Goal: Information Seeking & Learning: Check status

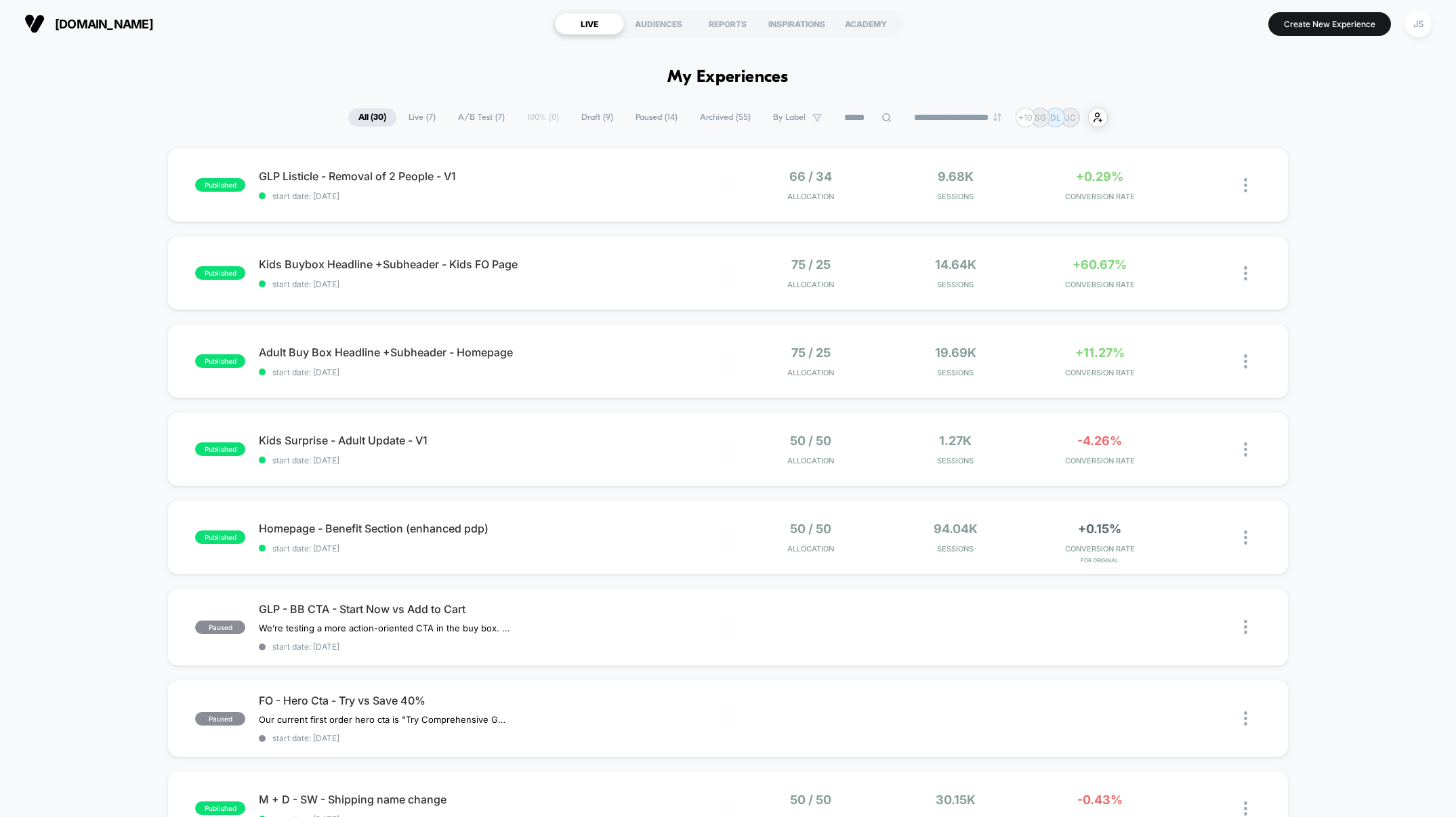
click at [416, 114] on span "Live ( 7 )" at bounding box center [421, 117] width 47 height 18
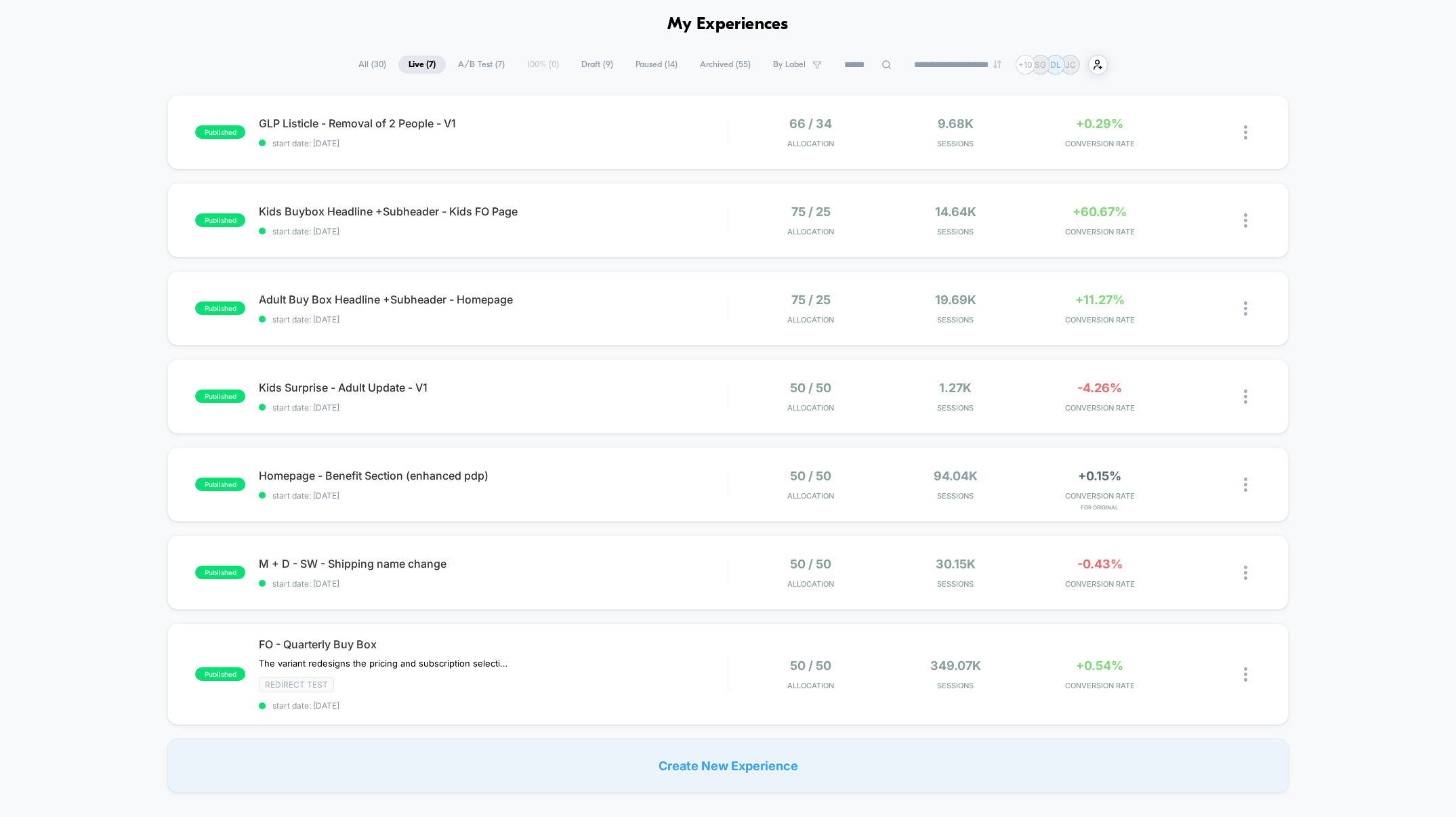
scroll to position [57, 0]
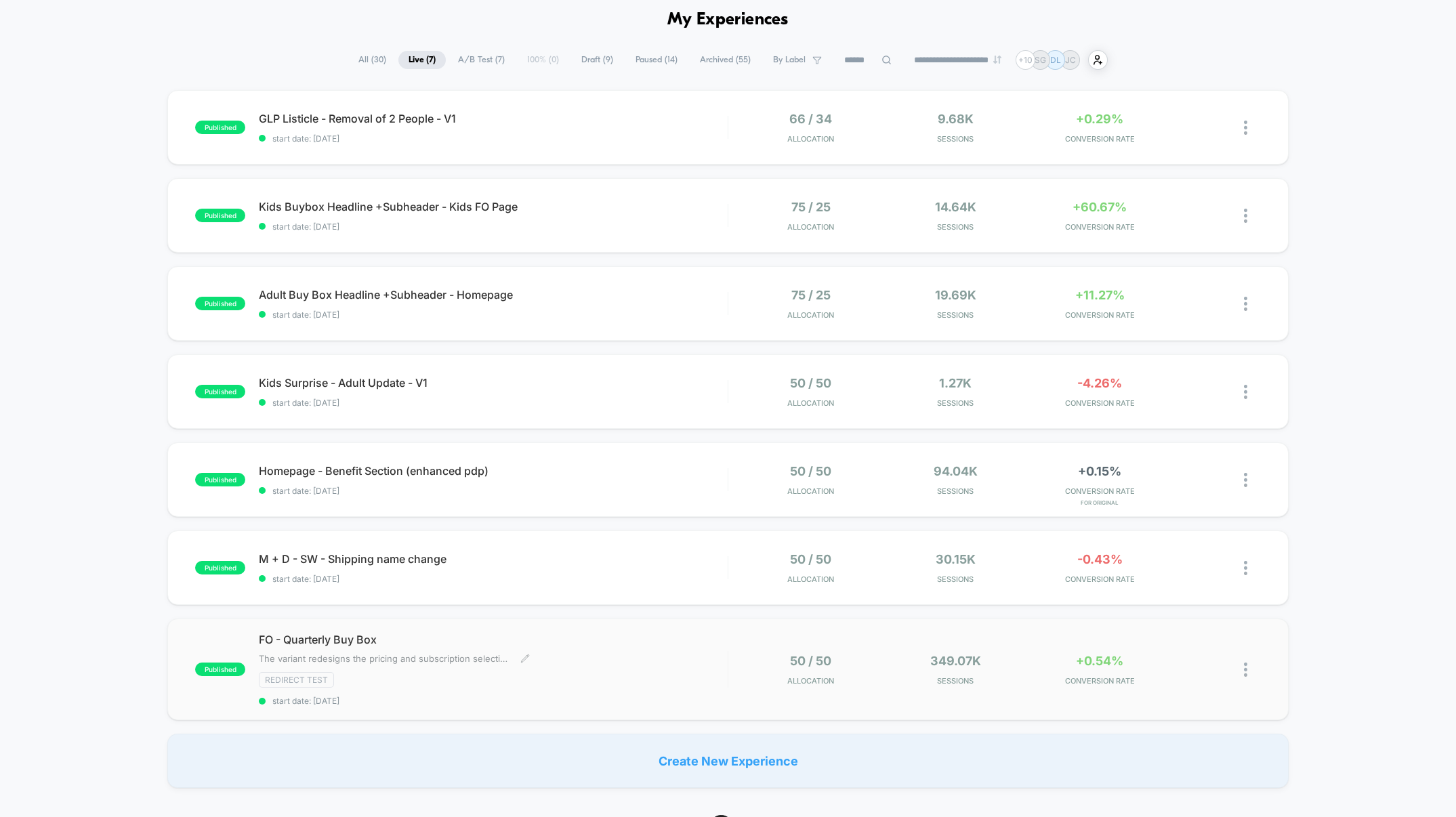
click at [466, 662] on span "The variant redesigns the pricing and subscription selection interface by intro…" at bounding box center [384, 659] width 251 height 11
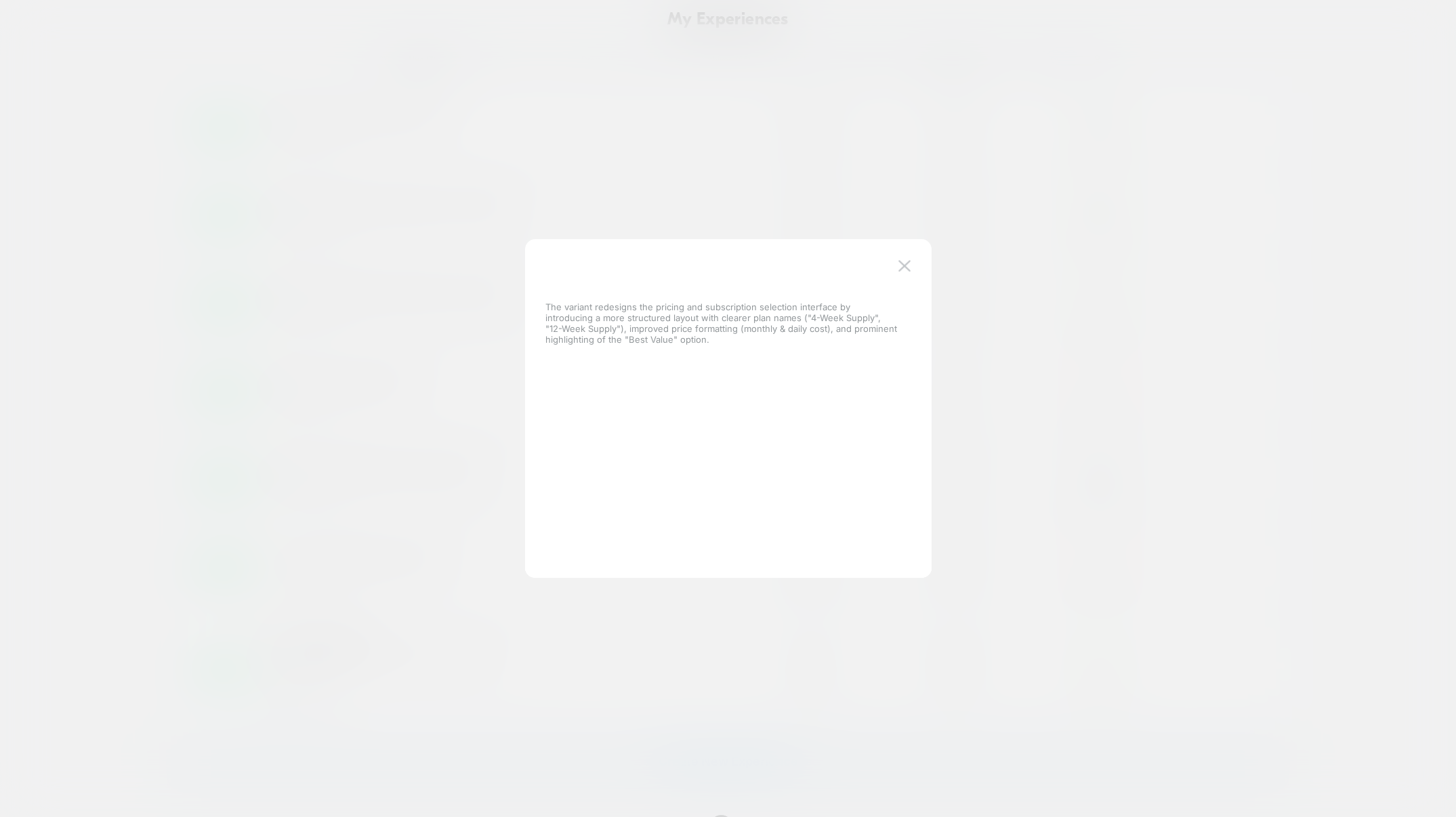
click at [705, 651] on div at bounding box center [728, 408] width 1456 height 817
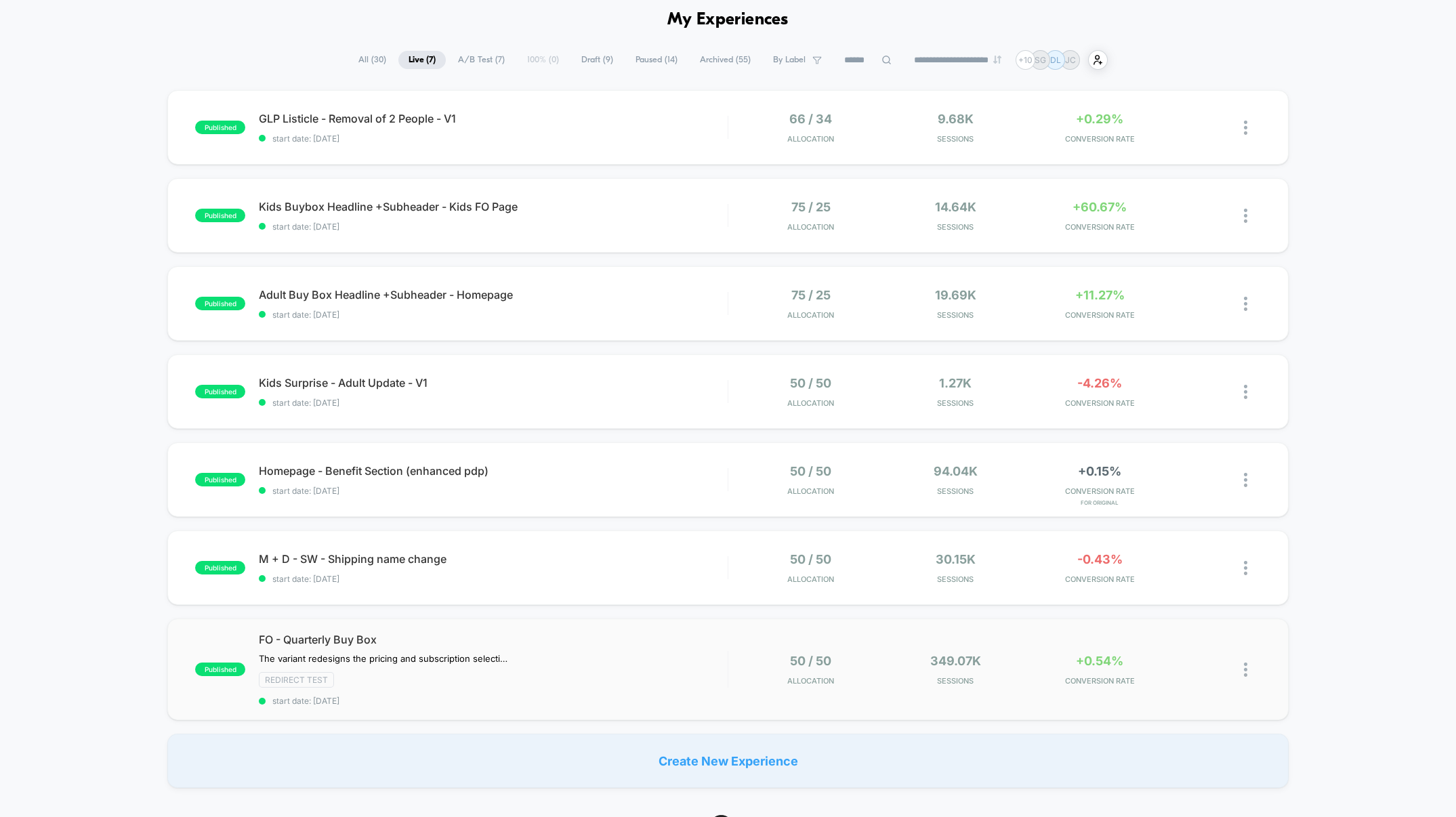
click at [326, 629] on div "published FO - Quarterly Buy Box The variant redesigns the pricing and subscrip…" at bounding box center [728, 669] width 1121 height 102
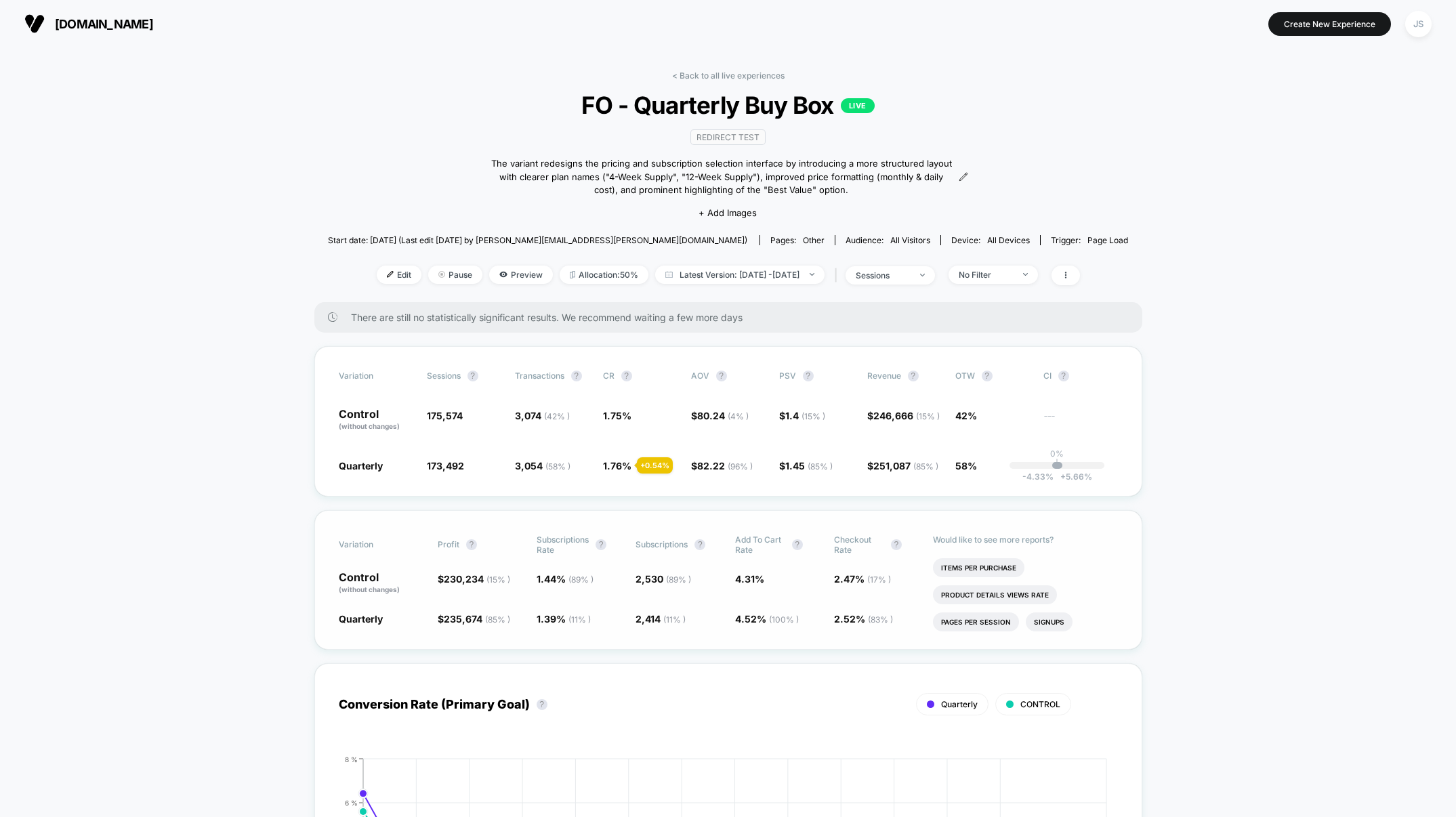
scroll to position [88, 0]
click at [1023, 275] on div at bounding box center [1017, 275] width 10 height 1
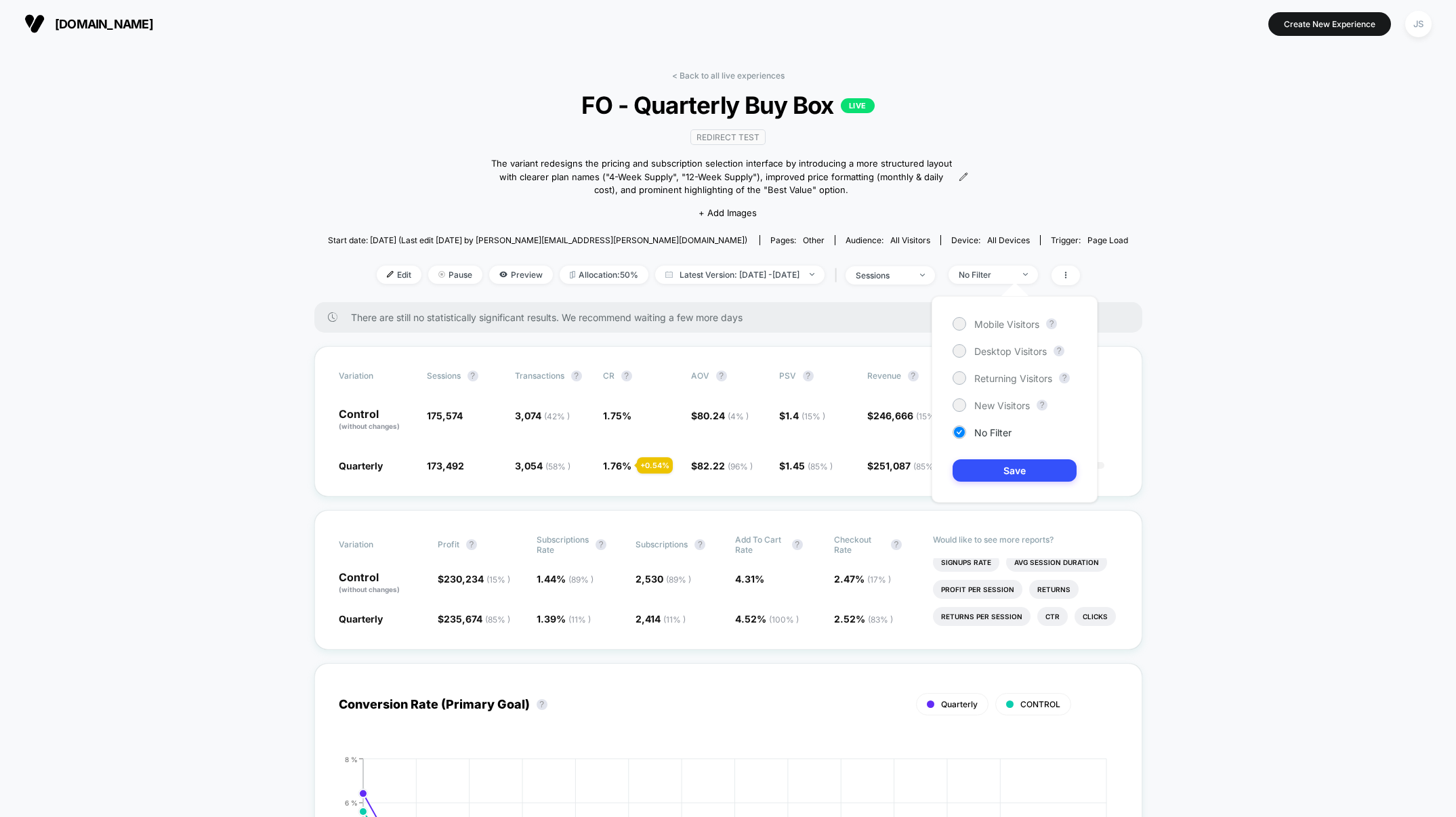
click at [1080, 275] on span at bounding box center [1066, 275] width 29 height 20
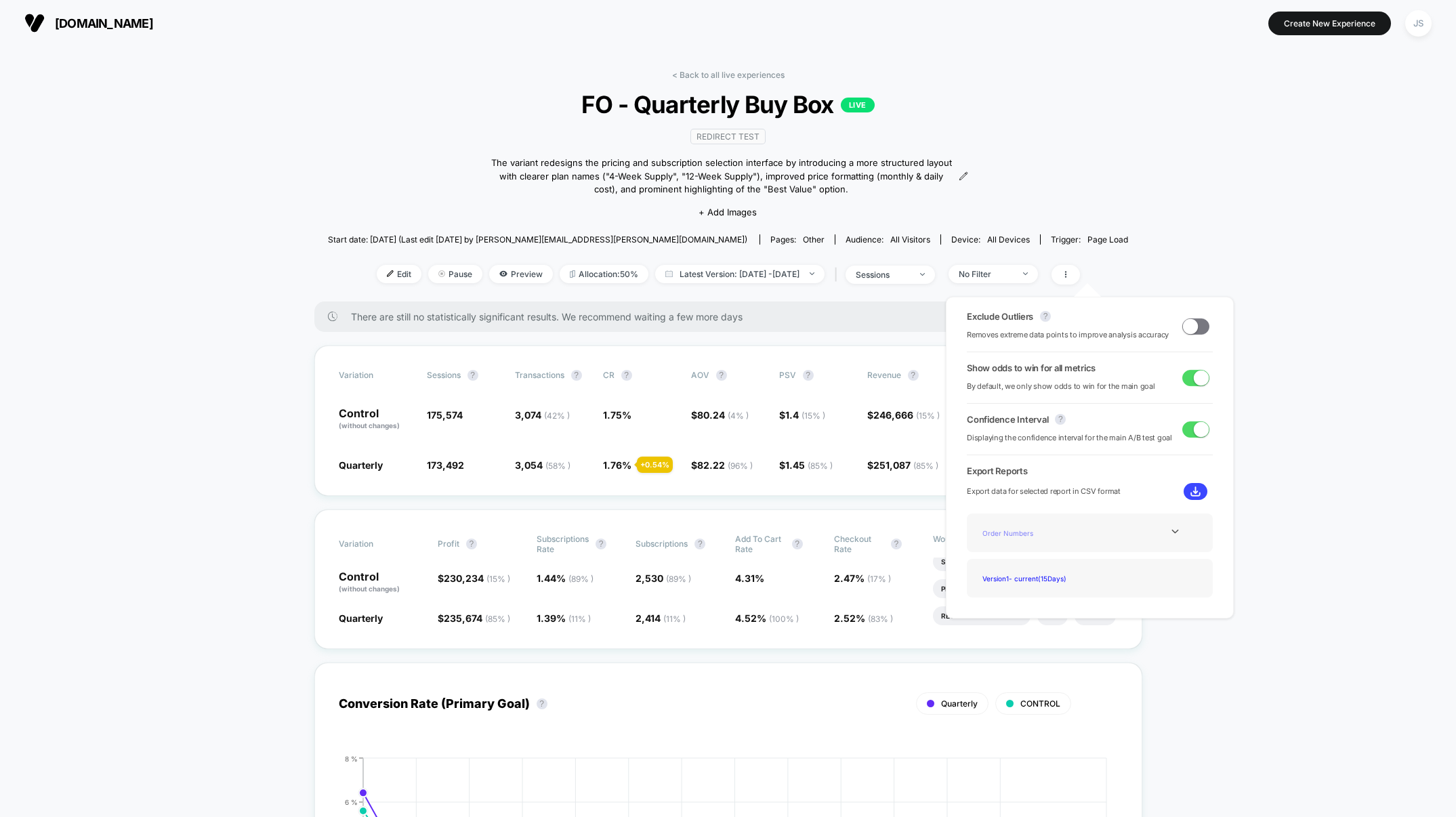
click at [1046, 532] on div "Order Numbers" at bounding box center [1031, 532] width 108 height 18
click at [1190, 489] on img at bounding box center [1195, 491] width 10 height 10
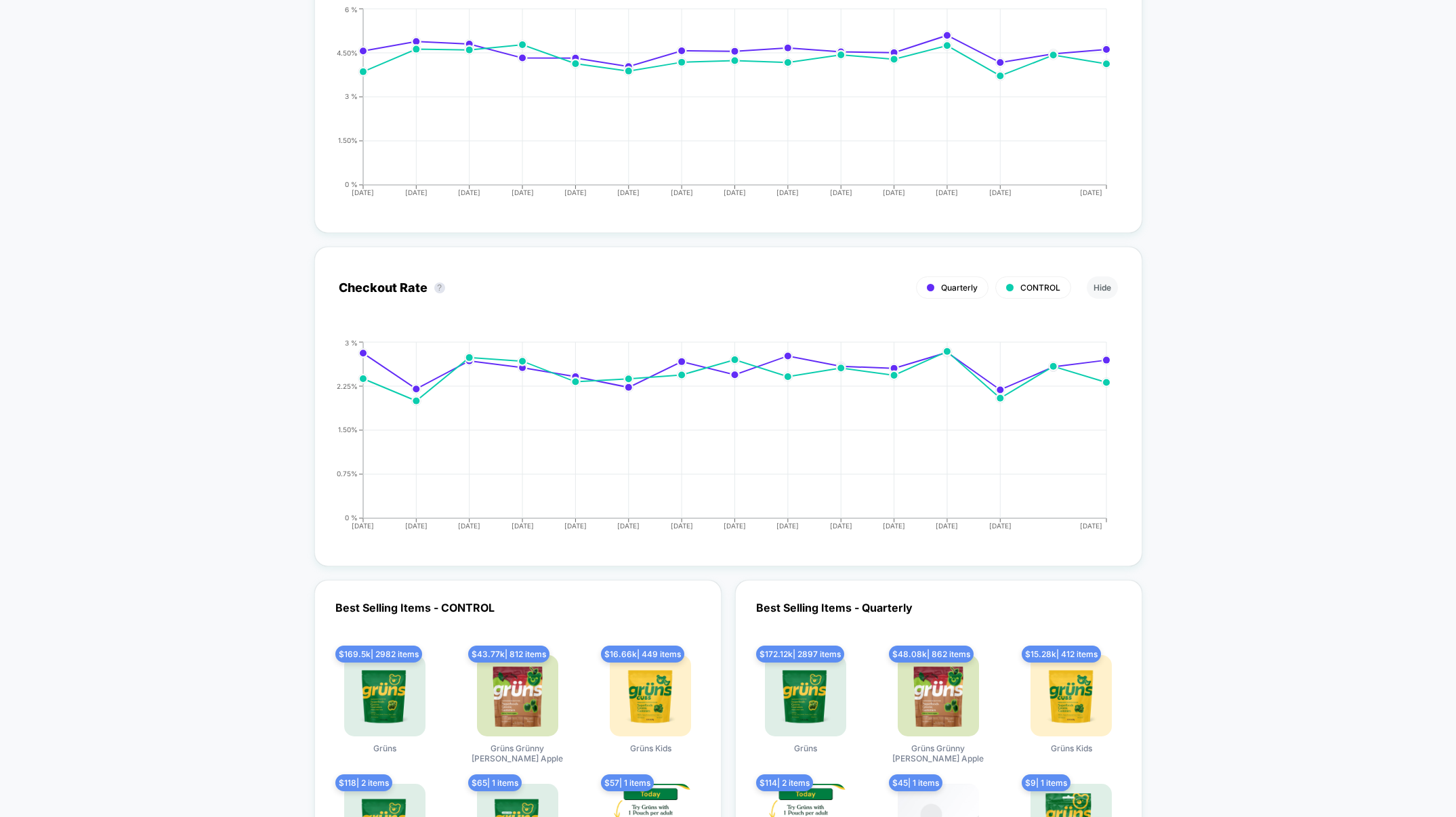
scroll to position [4066, 0]
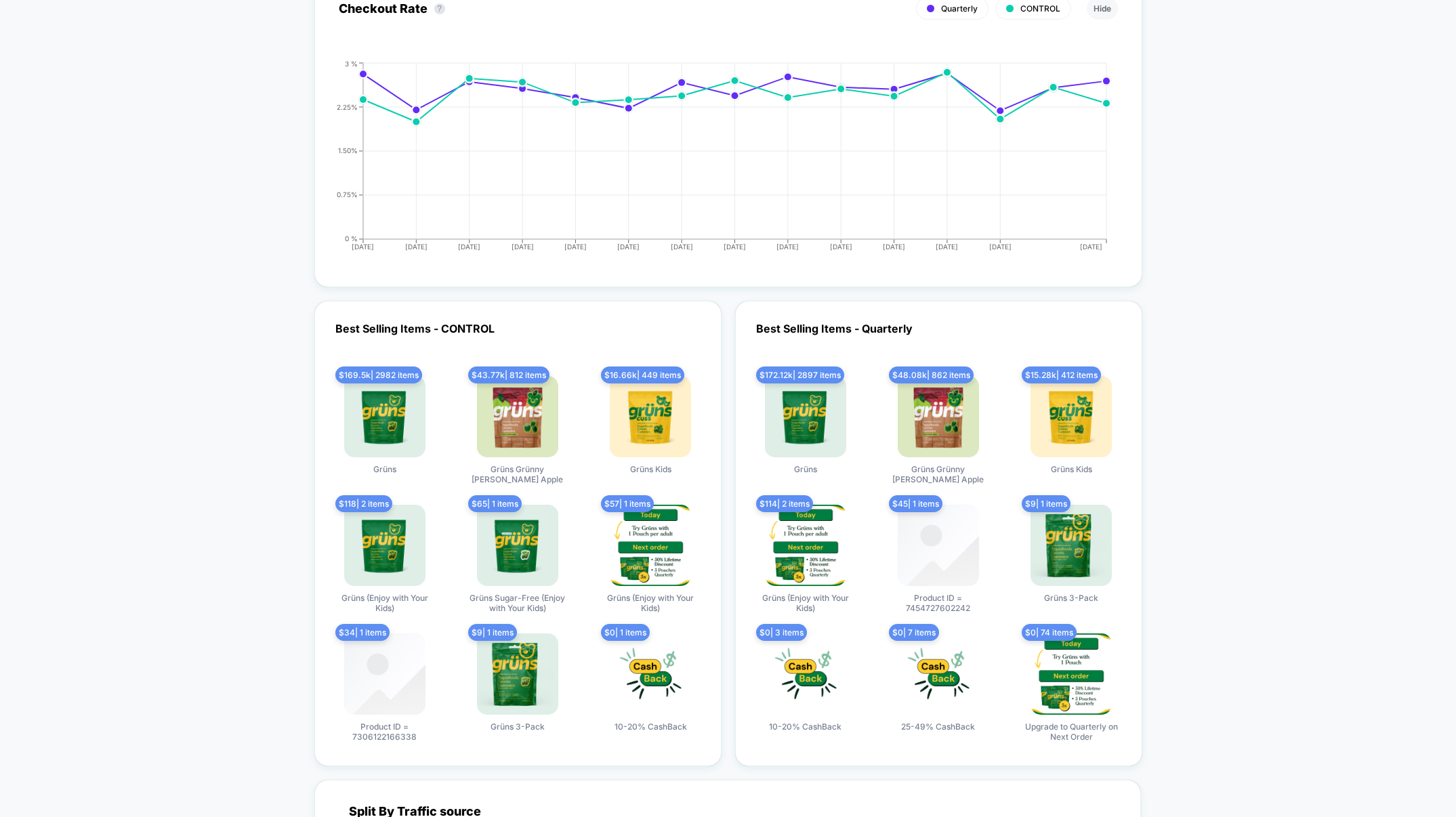
click at [877, 302] on div "Best Selling Items - Quarterly $ 172.12k | 2897 items Grüns $ 48.08k | 862 item…" at bounding box center [938, 533] width 407 height 465
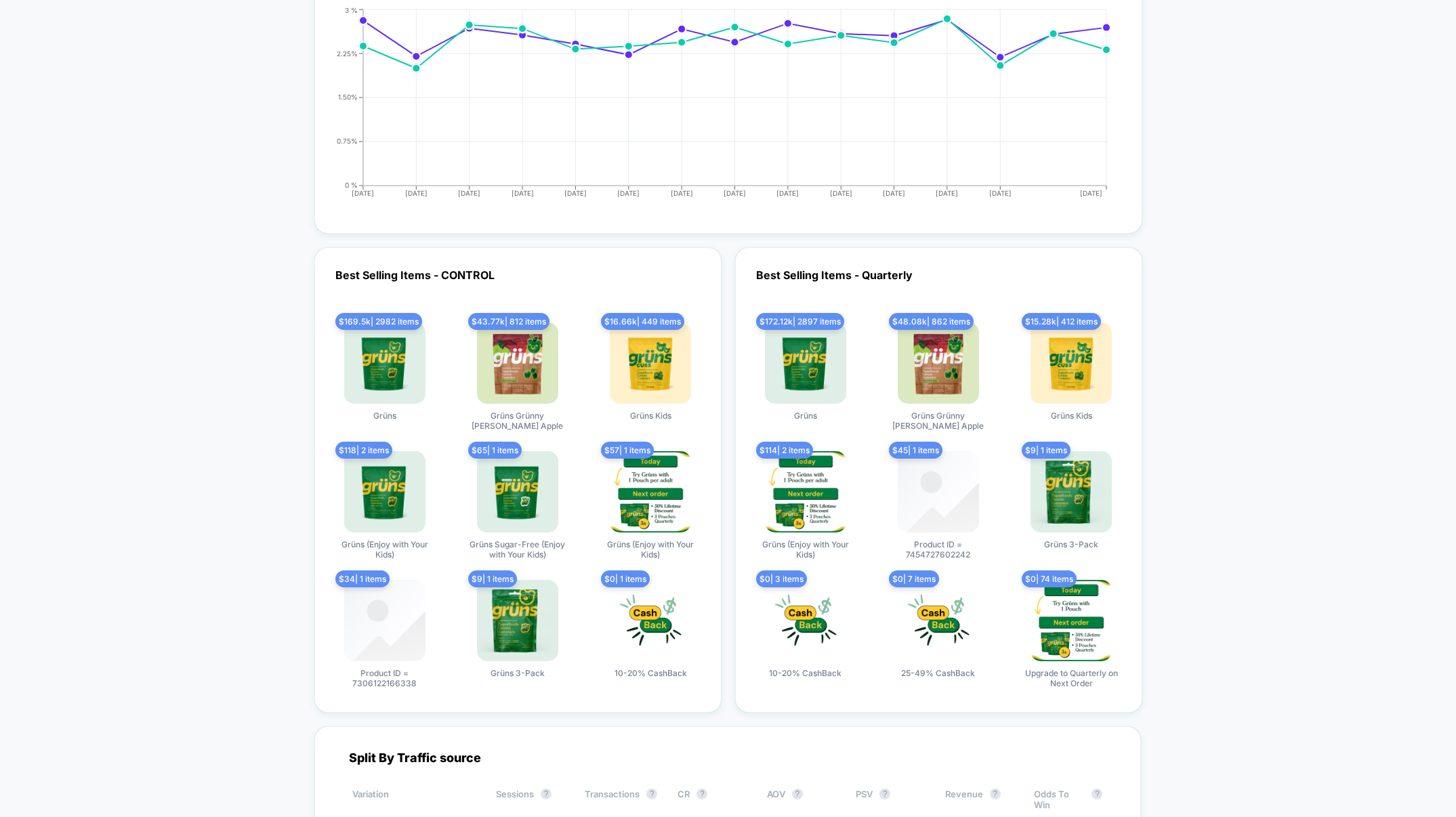
scroll to position [4121, 0]
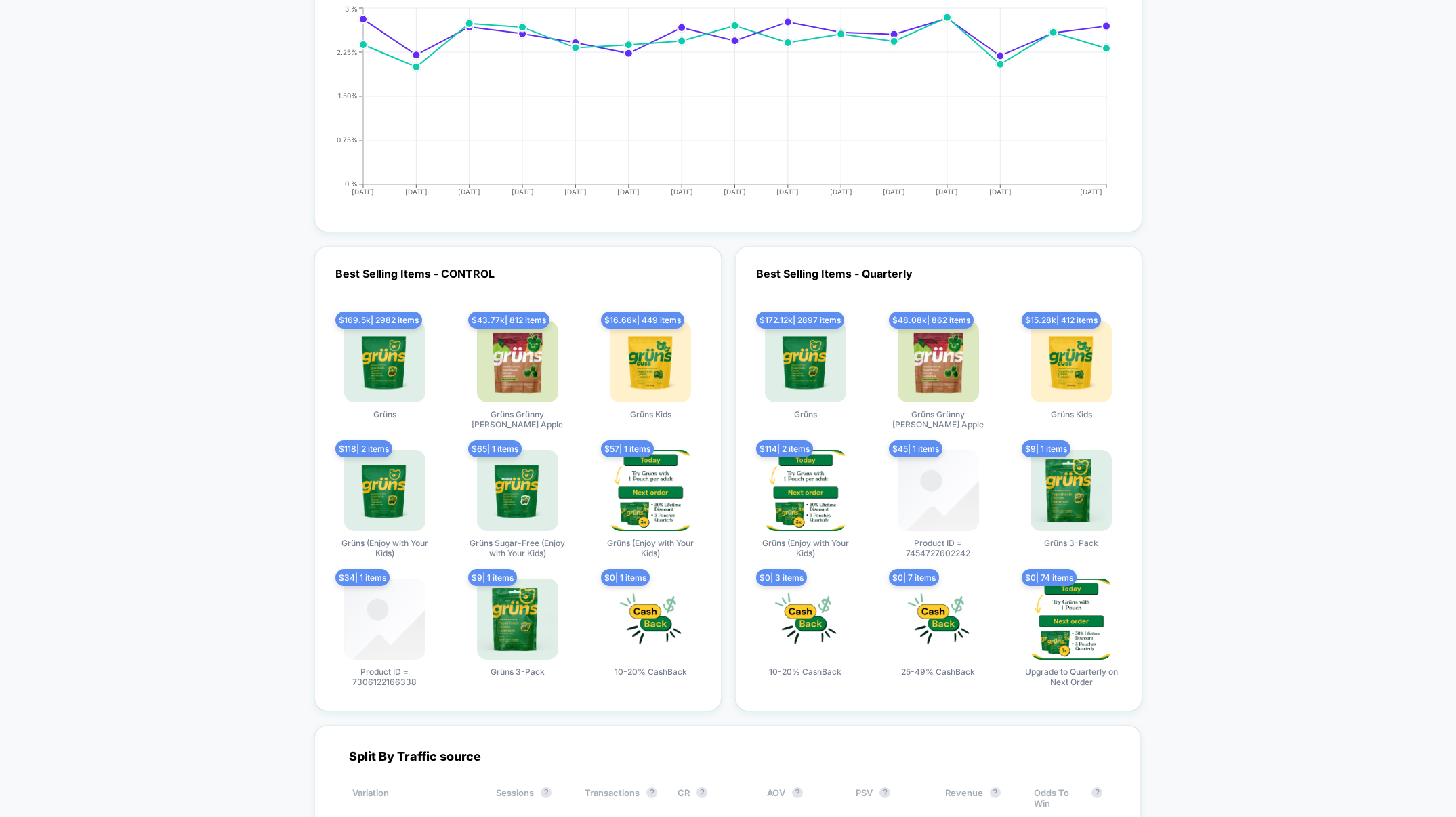
click at [957, 269] on div "Best Selling Items - Quarterly $ 172.12k | 2897 items Grüns $ 48.08k | 862 item…" at bounding box center [938, 479] width 407 height 465
click at [799, 418] on div "$ 172.12k | 2897 items Grüns" at bounding box center [805, 375] width 113 height 108
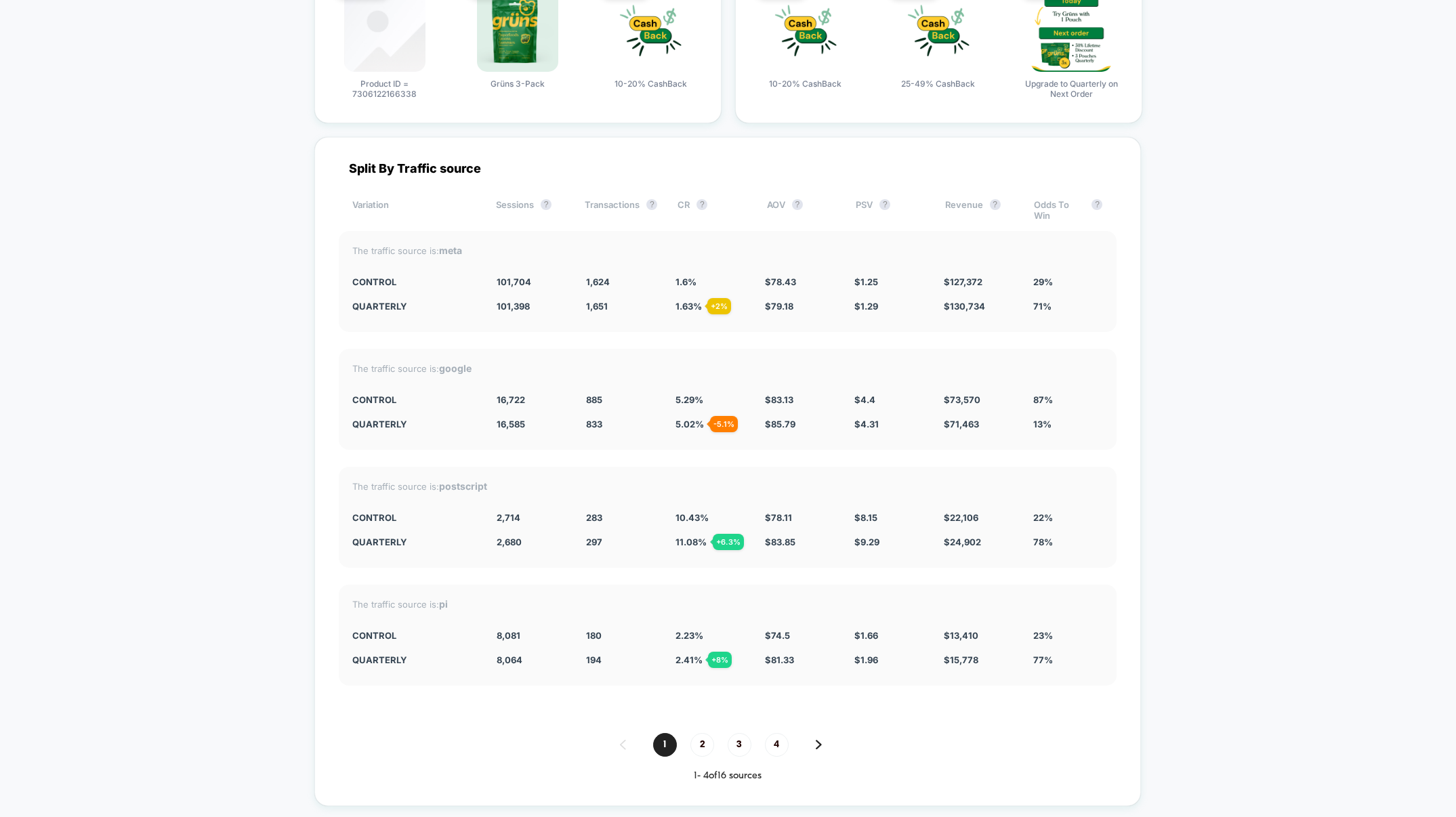
scroll to position [4919, 0]
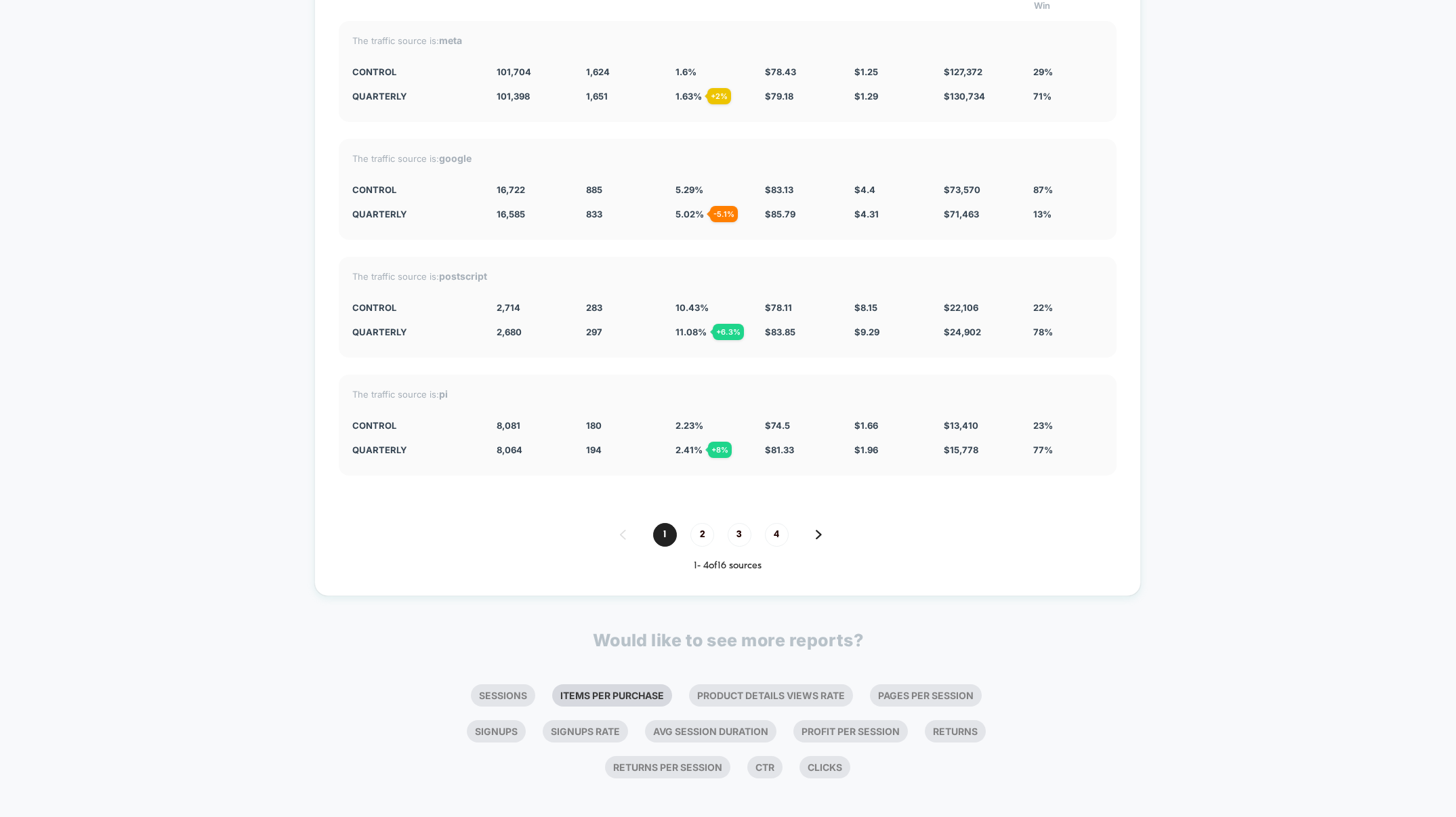
click at [609, 686] on li "Items Per Purchase" at bounding box center [612, 695] width 120 height 22
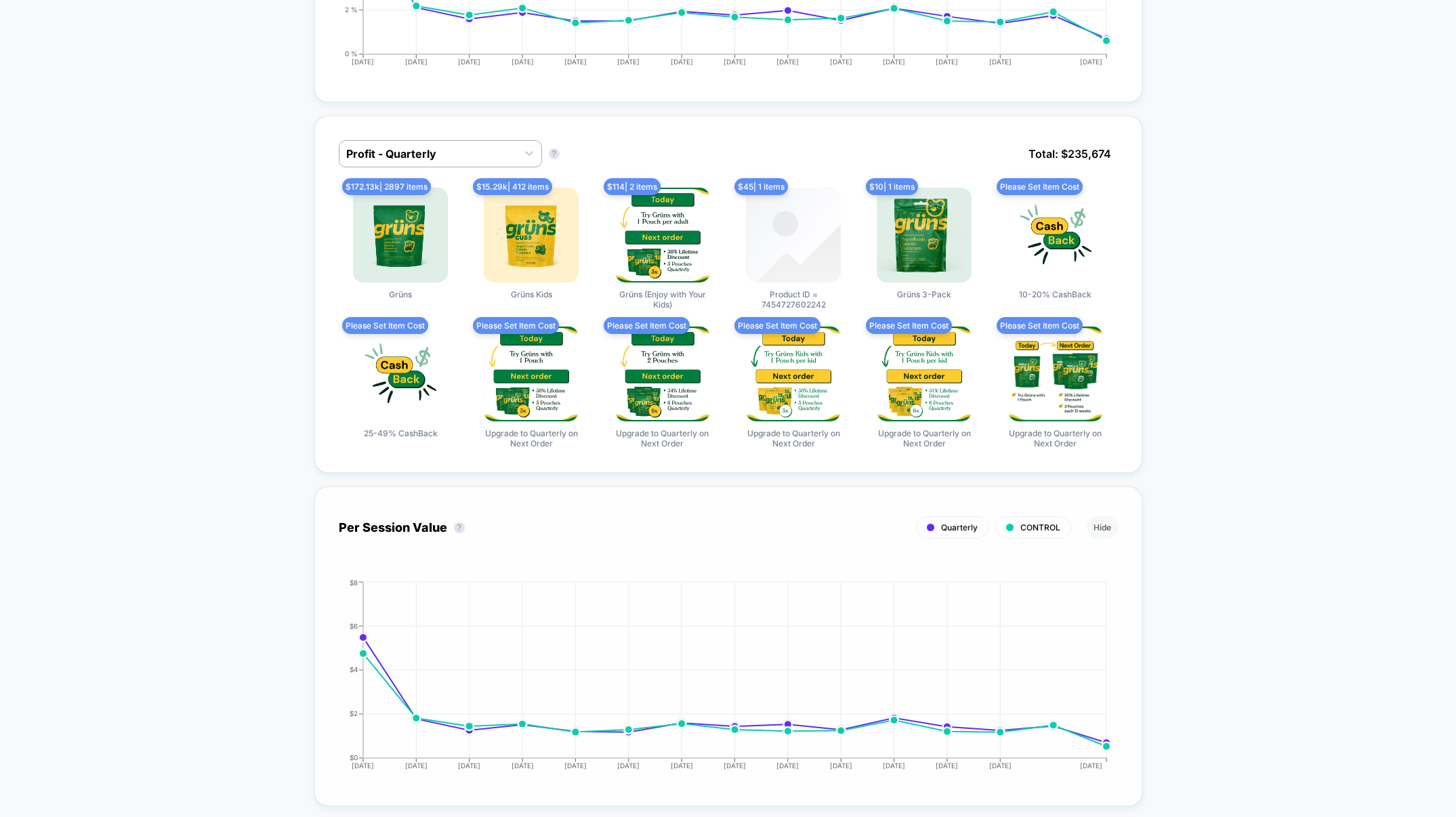
scroll to position [877, 0]
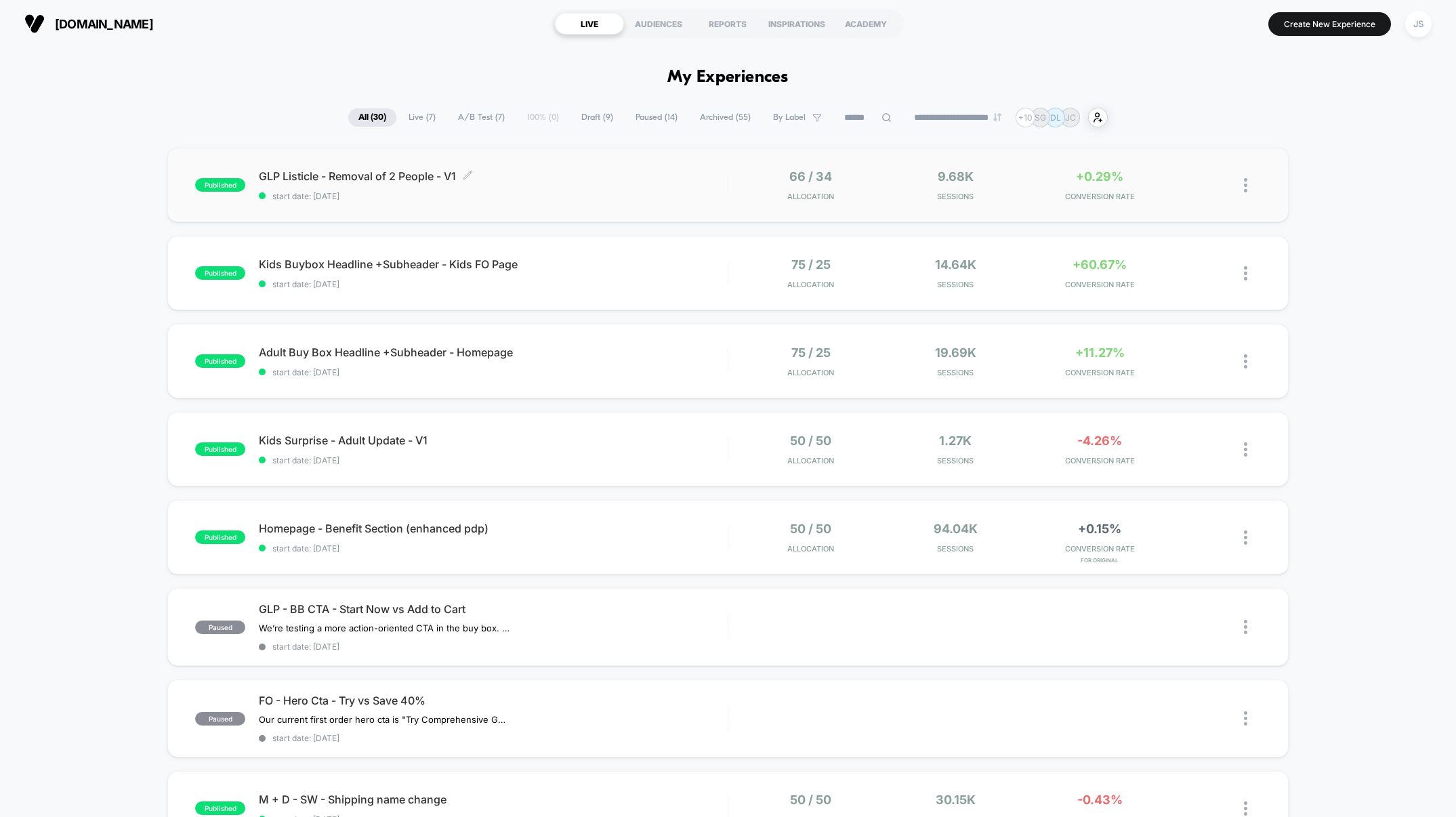
click at [546, 183] on div "GLP Listicle - Removal of 2 People - V1 Click to edit experience details Click …" at bounding box center [493, 185] width 469 height 32
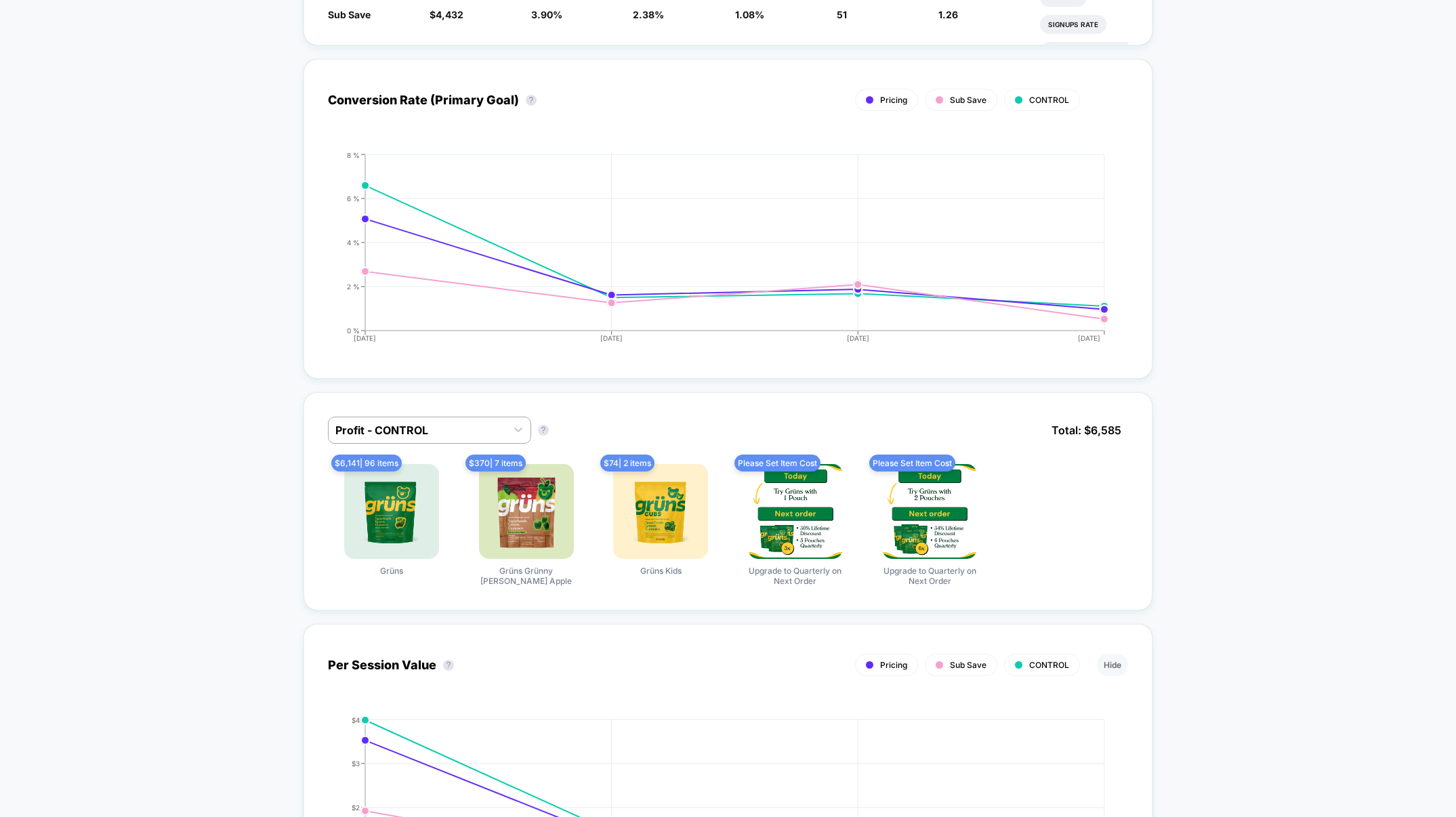
scroll to position [230, 0]
